Goal: Information Seeking & Learning: Learn about a topic

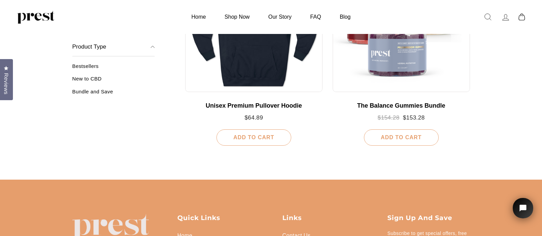
scroll to position [758, 0]
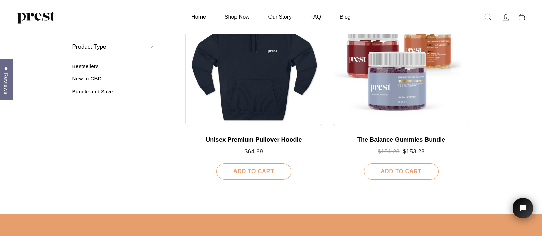
click at [96, 78] on link "New to CBD" at bounding box center [113, 81] width 83 height 11
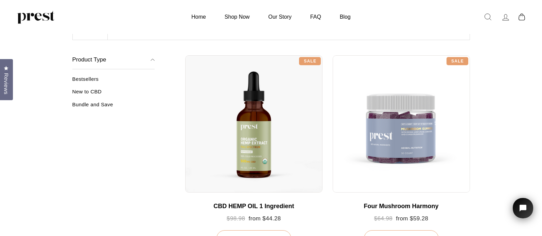
scroll to position [102, 0]
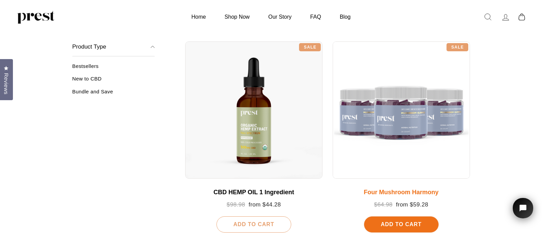
click at [403, 131] on div at bounding box center [401, 109] width 137 height 137
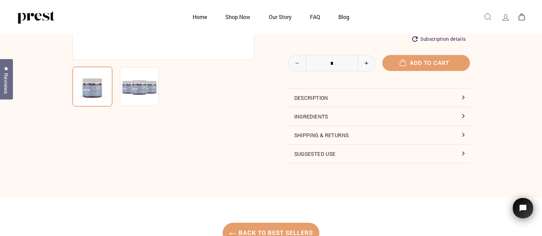
click at [464, 116] on button "Ingredients" at bounding box center [379, 116] width 182 height 18
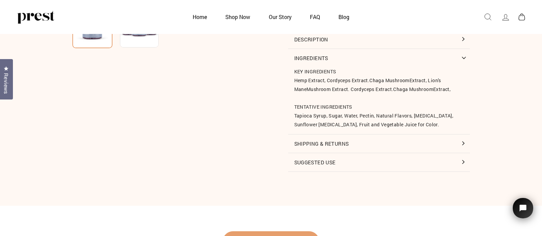
scroll to position [238, 0]
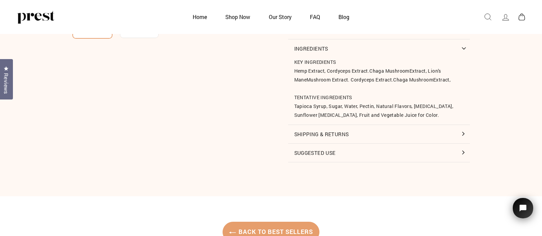
click at [462, 151] on button "Suggested Use" at bounding box center [379, 153] width 182 height 18
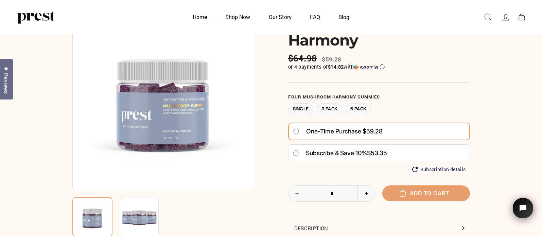
scroll to position [0, 0]
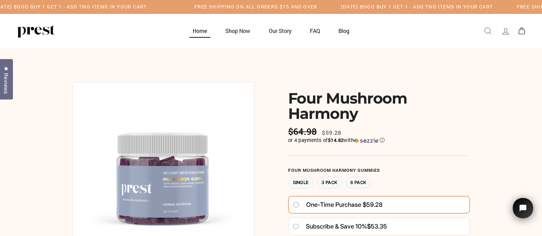
click at [199, 29] on link "Home" at bounding box center [199, 30] width 31 height 13
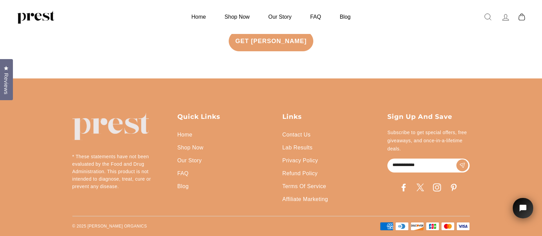
scroll to position [1675, 0]
click at [293, 135] on link "Contact Us" at bounding box center [296, 134] width 28 height 13
